Goal: Navigation & Orientation: Find specific page/section

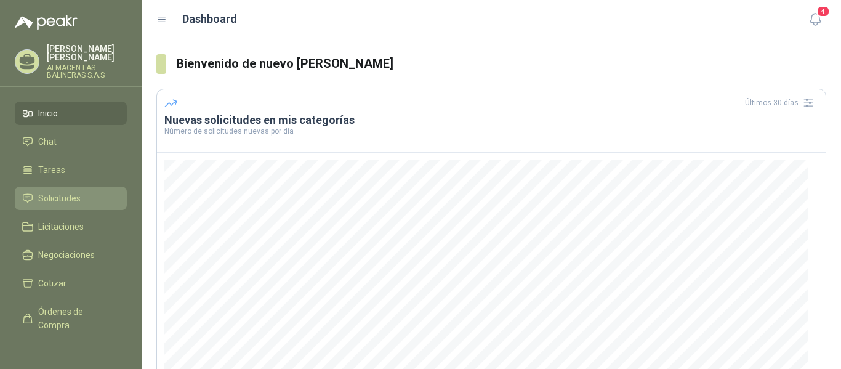
click at [54, 198] on span "Solicitudes" at bounding box center [59, 198] width 42 height 14
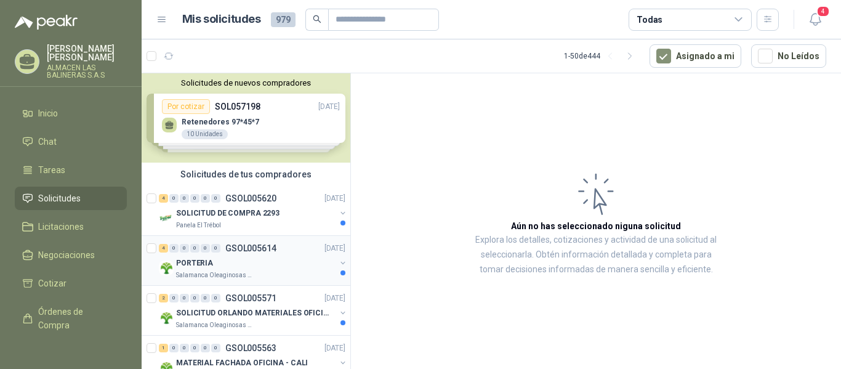
click at [268, 248] on p "GSOL005614" at bounding box center [250, 248] width 51 height 9
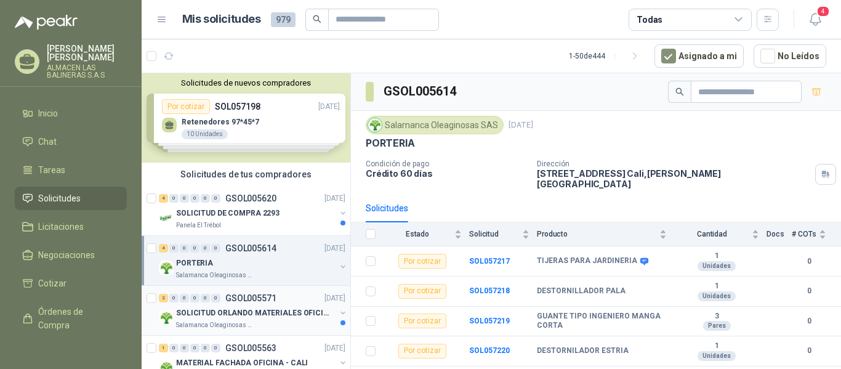
click at [263, 299] on p "GSOL005571" at bounding box center [250, 298] width 51 height 9
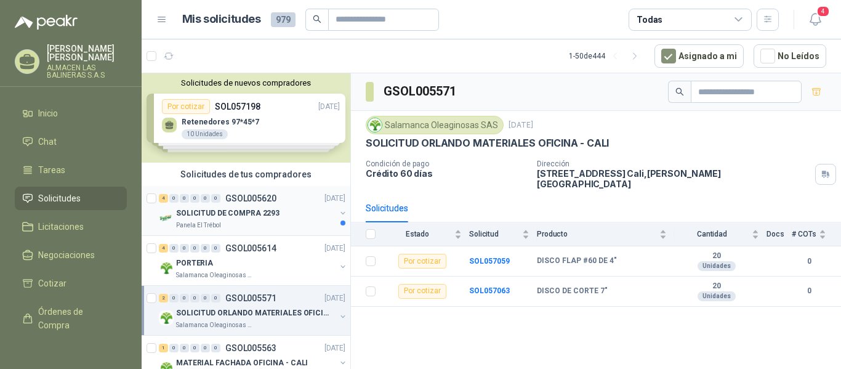
click at [233, 197] on p "GSOL005620" at bounding box center [250, 198] width 51 height 9
